Goal: Find specific page/section: Find specific page/section

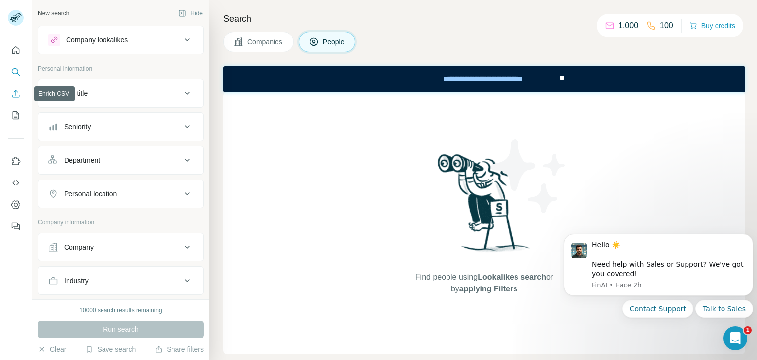
click at [16, 97] on icon "Enrich CSV" at bounding box center [16, 94] width 10 height 10
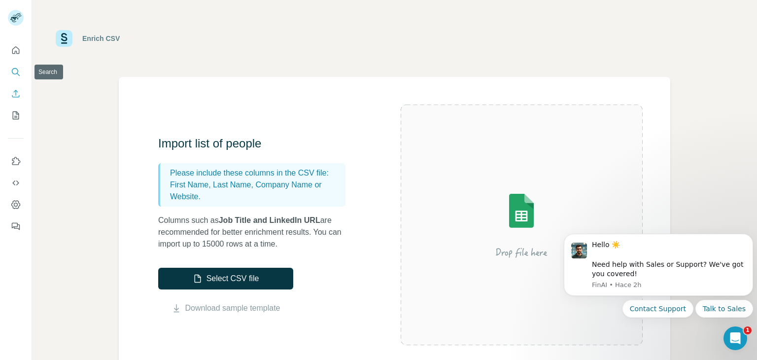
click at [14, 71] on icon "Search" at bounding box center [16, 72] width 10 height 10
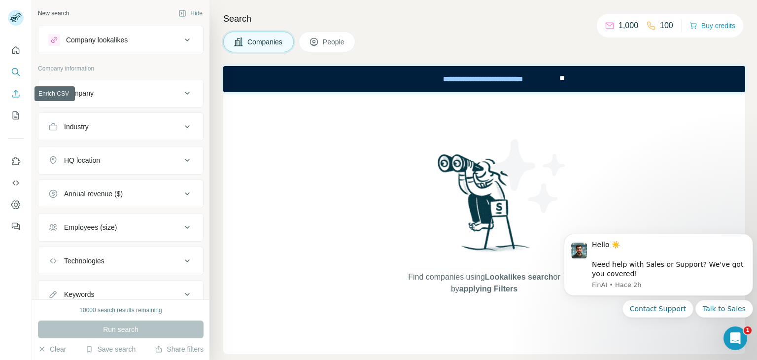
click at [15, 94] on icon "Enrich CSV" at bounding box center [16, 94] width 10 height 10
